Goal: Register for event/course

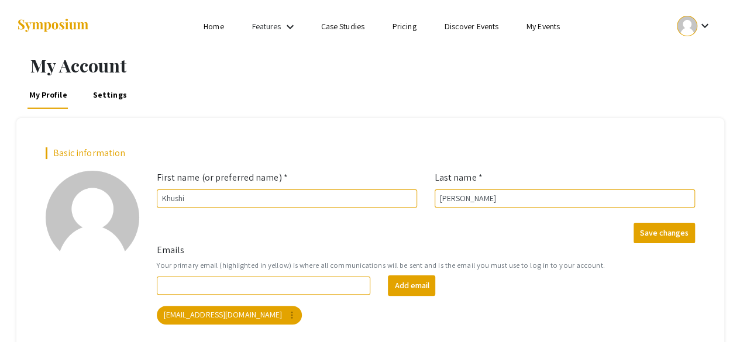
click at [284, 26] on mat-icon "keyboard_arrow_down" at bounding box center [290, 27] width 14 height 14
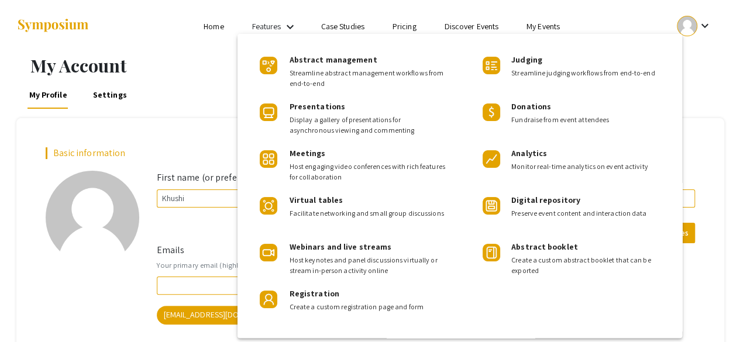
click at [540, 27] on div at bounding box center [370, 171] width 740 height 342
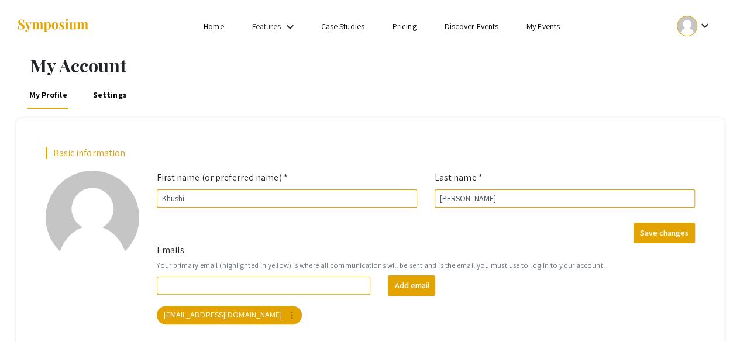
click at [540, 27] on link "My Events" at bounding box center [542, 26] width 33 height 11
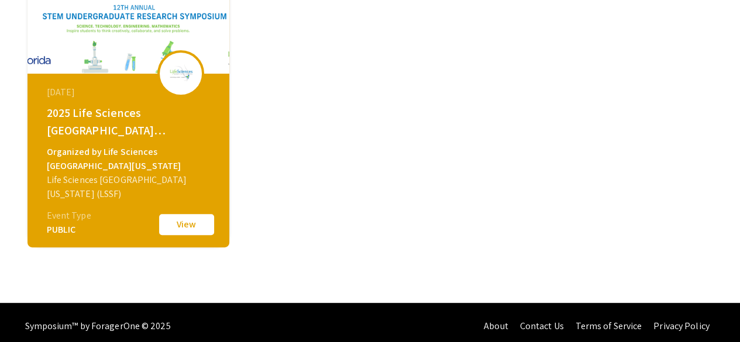
scroll to position [147, 0]
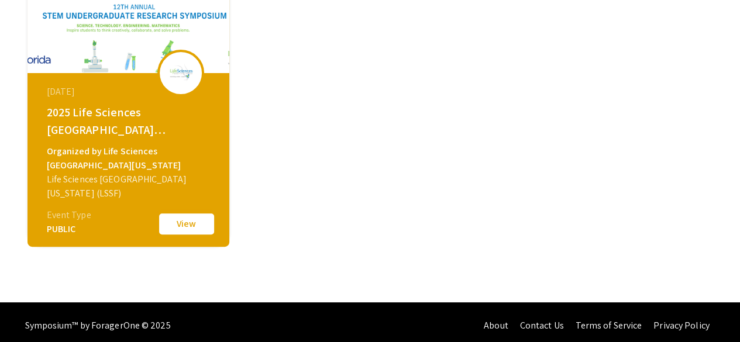
click at [196, 223] on button "View" at bounding box center [186, 224] width 58 height 25
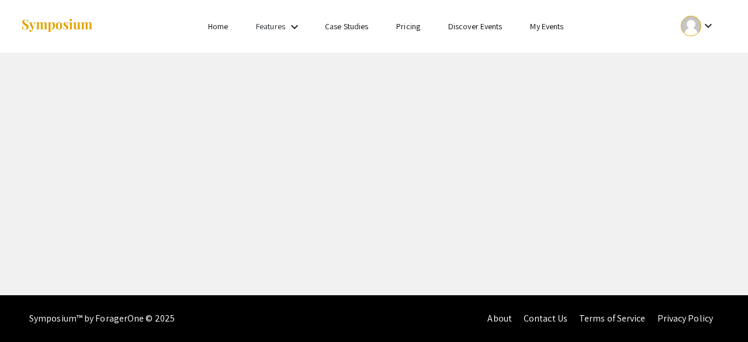
click at [710, 24] on mat-icon "keyboard_arrow_down" at bounding box center [709, 26] width 14 height 14
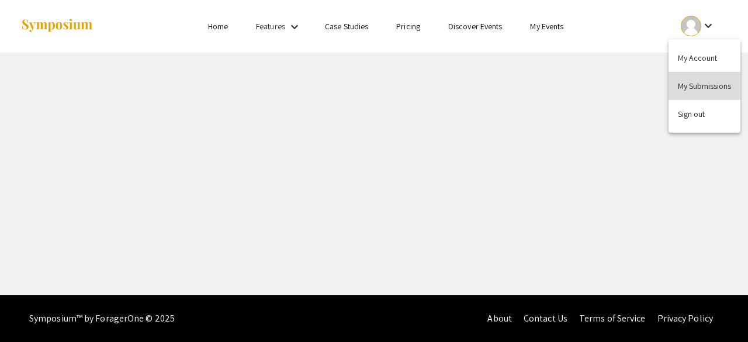
click at [717, 74] on button "My Submissions" at bounding box center [705, 86] width 72 height 28
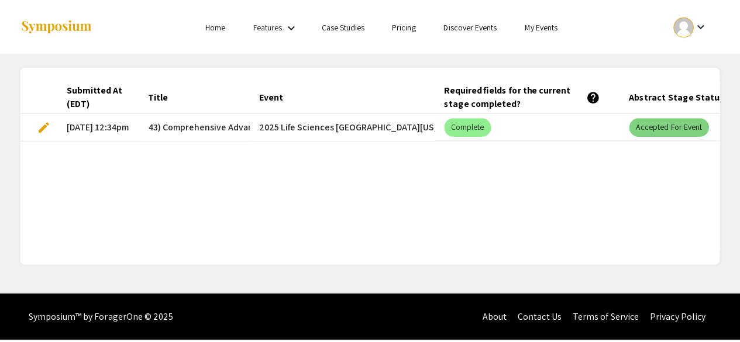
scroll to position [0, 85]
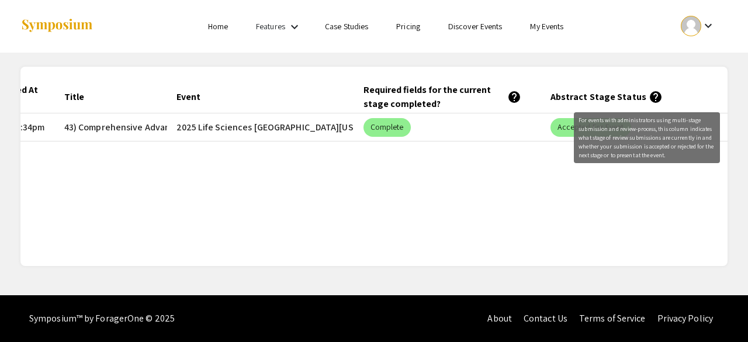
click at [649, 92] on mat-icon "help" at bounding box center [656, 97] width 14 height 14
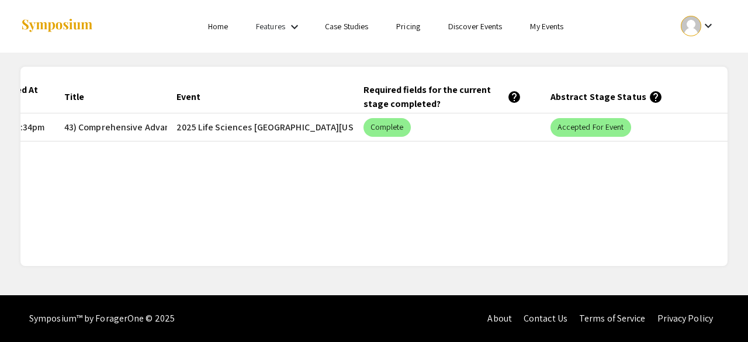
click at [701, 30] on div "keyboard_arrow_down" at bounding box center [698, 26] width 40 height 26
click at [638, 100] on div at bounding box center [374, 171] width 748 height 342
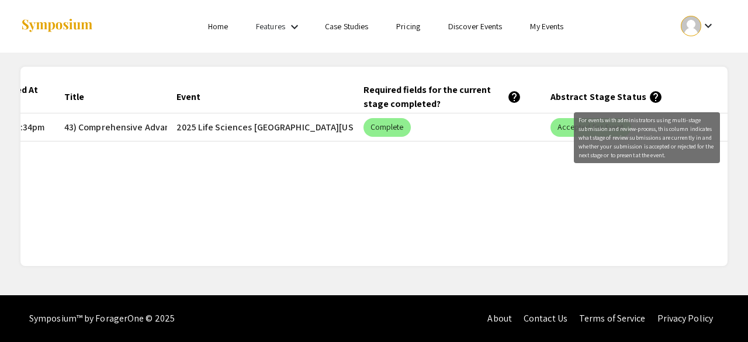
click at [649, 96] on mat-icon "help" at bounding box center [656, 97] width 14 height 14
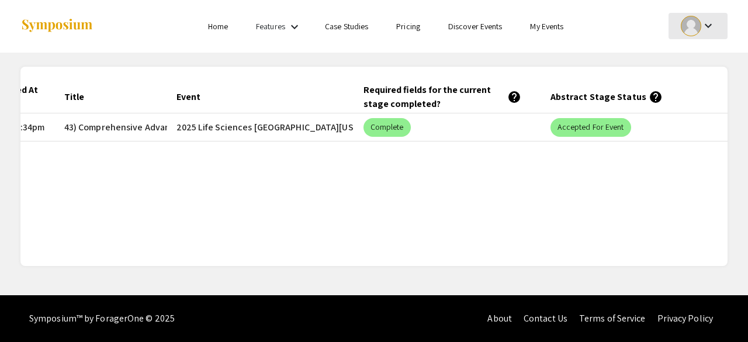
click at [695, 29] on div at bounding box center [691, 26] width 20 height 20
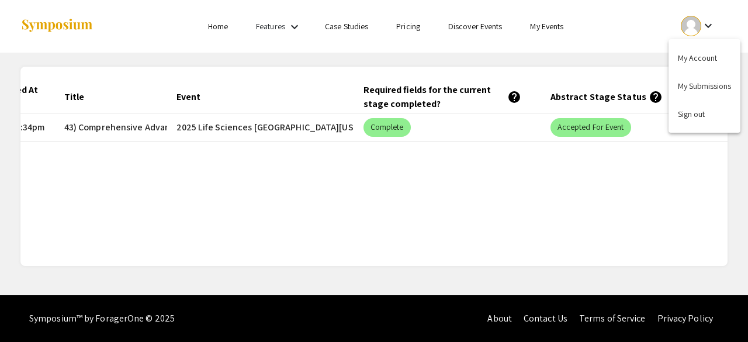
click at [537, 28] on div at bounding box center [374, 171] width 748 height 342
click at [551, 46] on ul "keyboard_arrow_down" at bounding box center [611, 26] width 233 height 53
click at [545, 29] on link "My Events" at bounding box center [546, 26] width 33 height 11
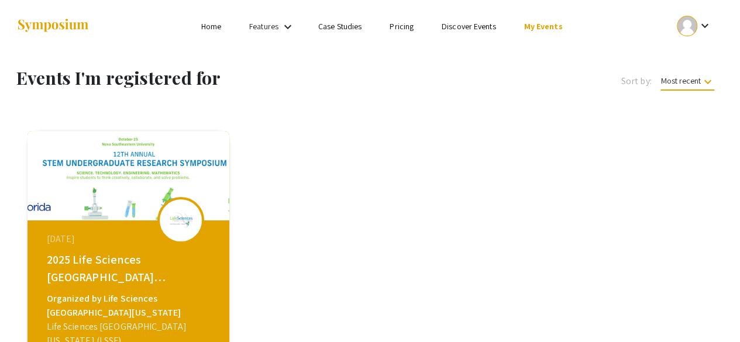
scroll to position [154, 0]
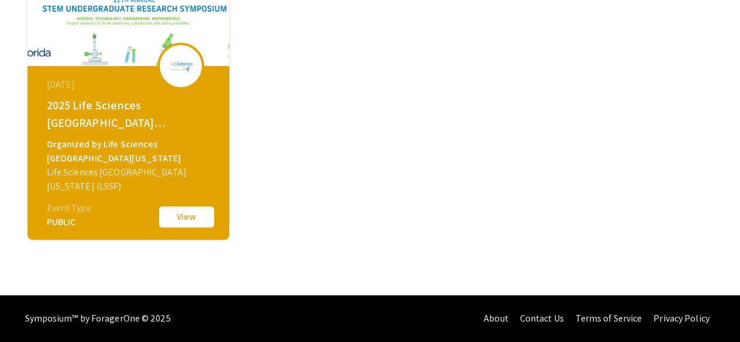
click at [188, 223] on button "View" at bounding box center [186, 217] width 58 height 25
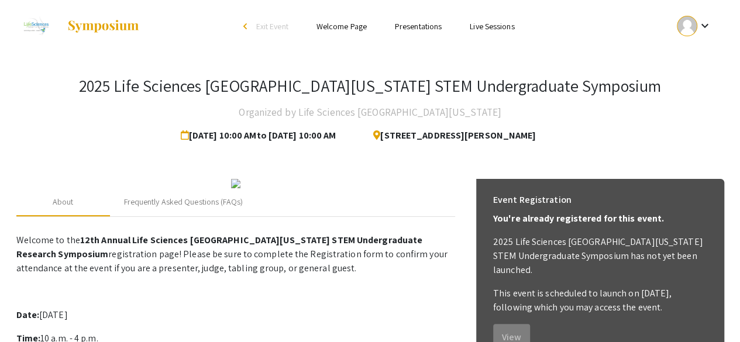
click at [105, 40] on link at bounding box center [78, 26] width 124 height 29
click at [120, 27] on img at bounding box center [103, 26] width 73 height 14
click at [695, 28] on div at bounding box center [687, 26] width 20 height 20
click at [695, 82] on button "My Submissions" at bounding box center [700, 86] width 72 height 28
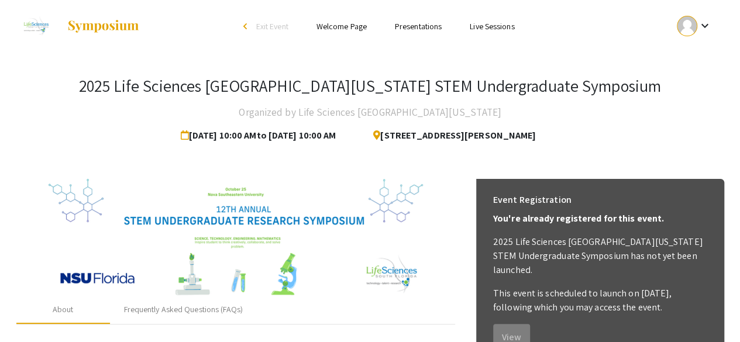
click at [243, 22] on div "arrow_back_ios" at bounding box center [246, 27] width 7 height 14
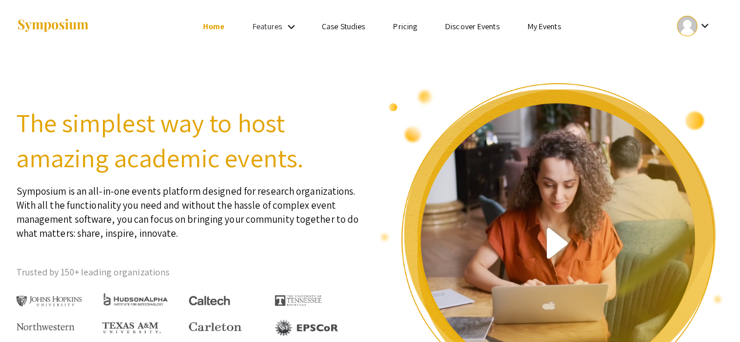
click at [700, 25] on mat-icon "keyboard_arrow_down" at bounding box center [704, 26] width 14 height 14
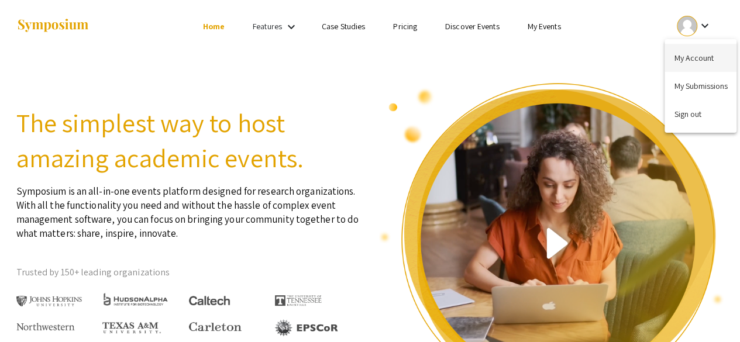
click at [702, 63] on button "My Account" at bounding box center [700, 58] width 72 height 28
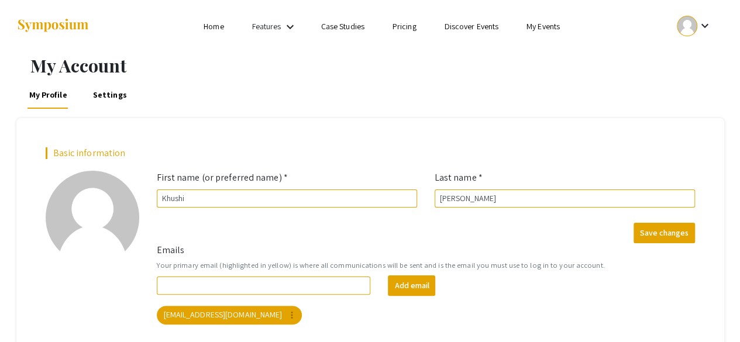
click at [218, 25] on link "Home" at bounding box center [213, 26] width 20 height 11
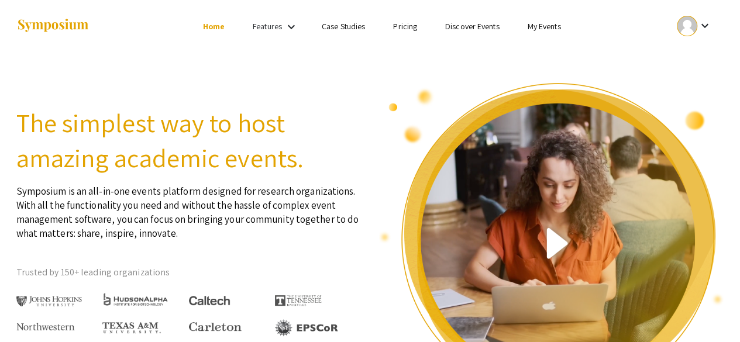
click at [277, 33] on div "Features keyboard_arrow_down" at bounding box center [276, 26] width 47 height 15
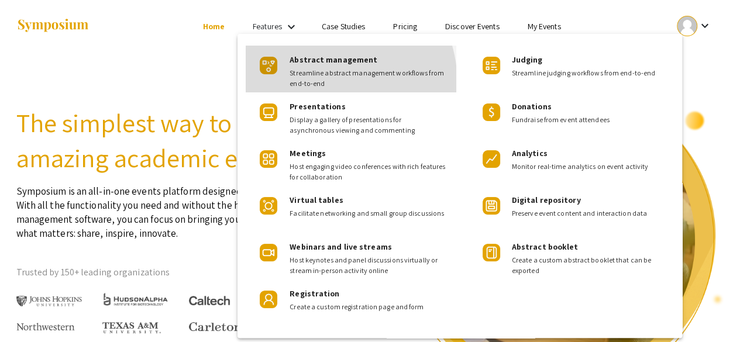
click at [310, 85] on span "Streamline abstract management workflows from end-to-end" at bounding box center [367, 78] width 157 height 21
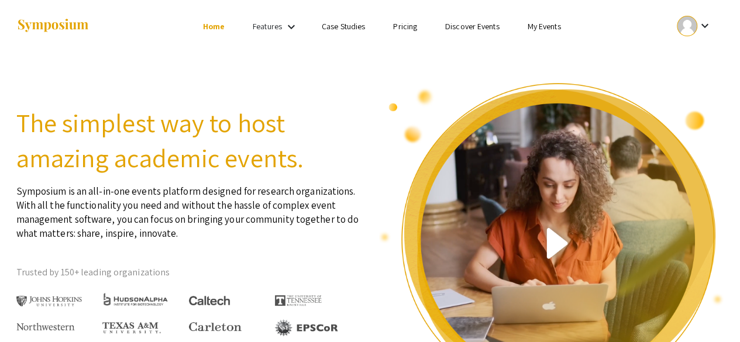
scroll to position [475, 0]
